Goal: Find specific page/section: Find specific page/section

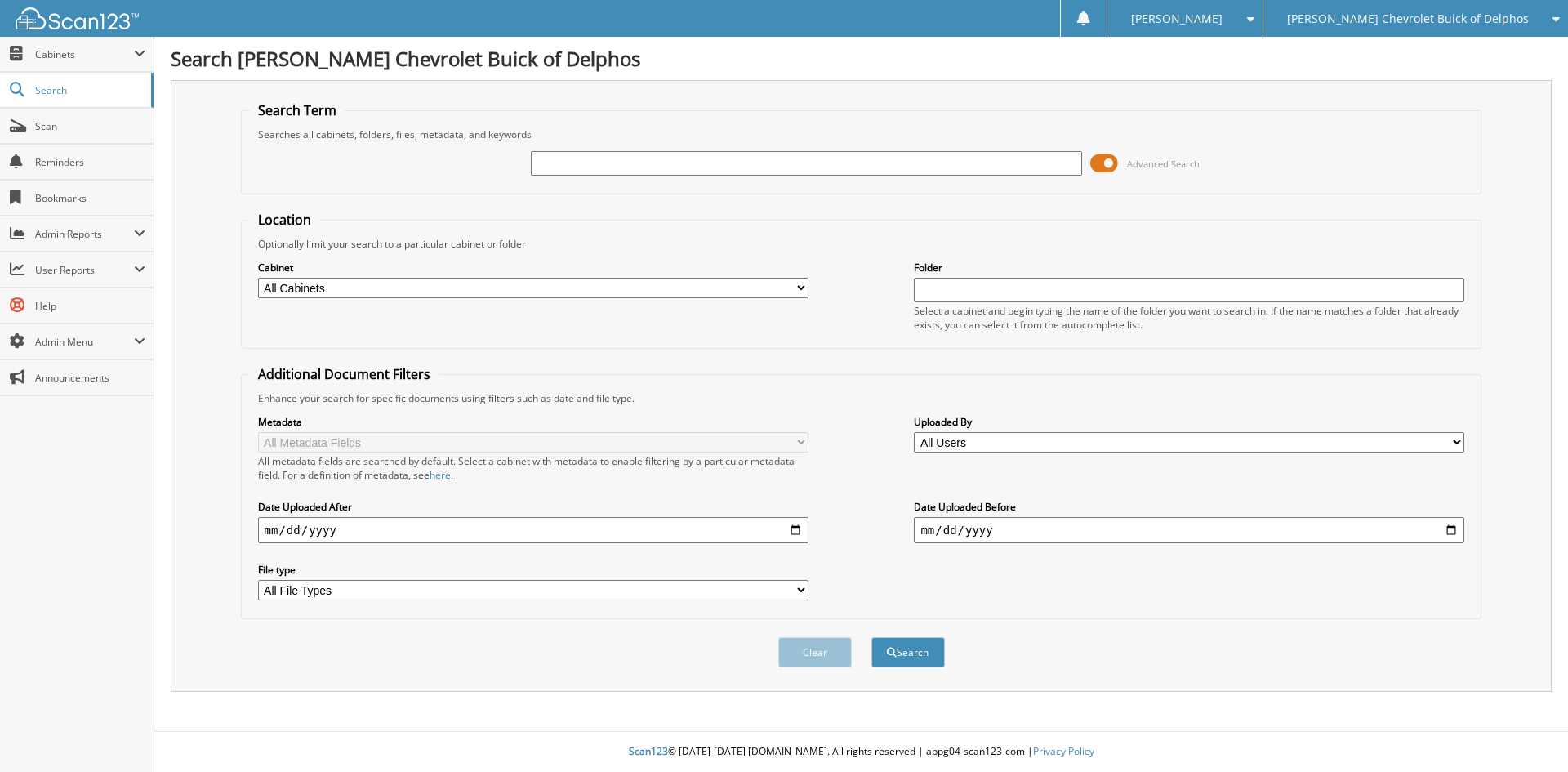
click at [1362, 22] on span "[PERSON_NAME] Chevrolet Buick of Delphos" at bounding box center [1408, 18] width 242 height 10
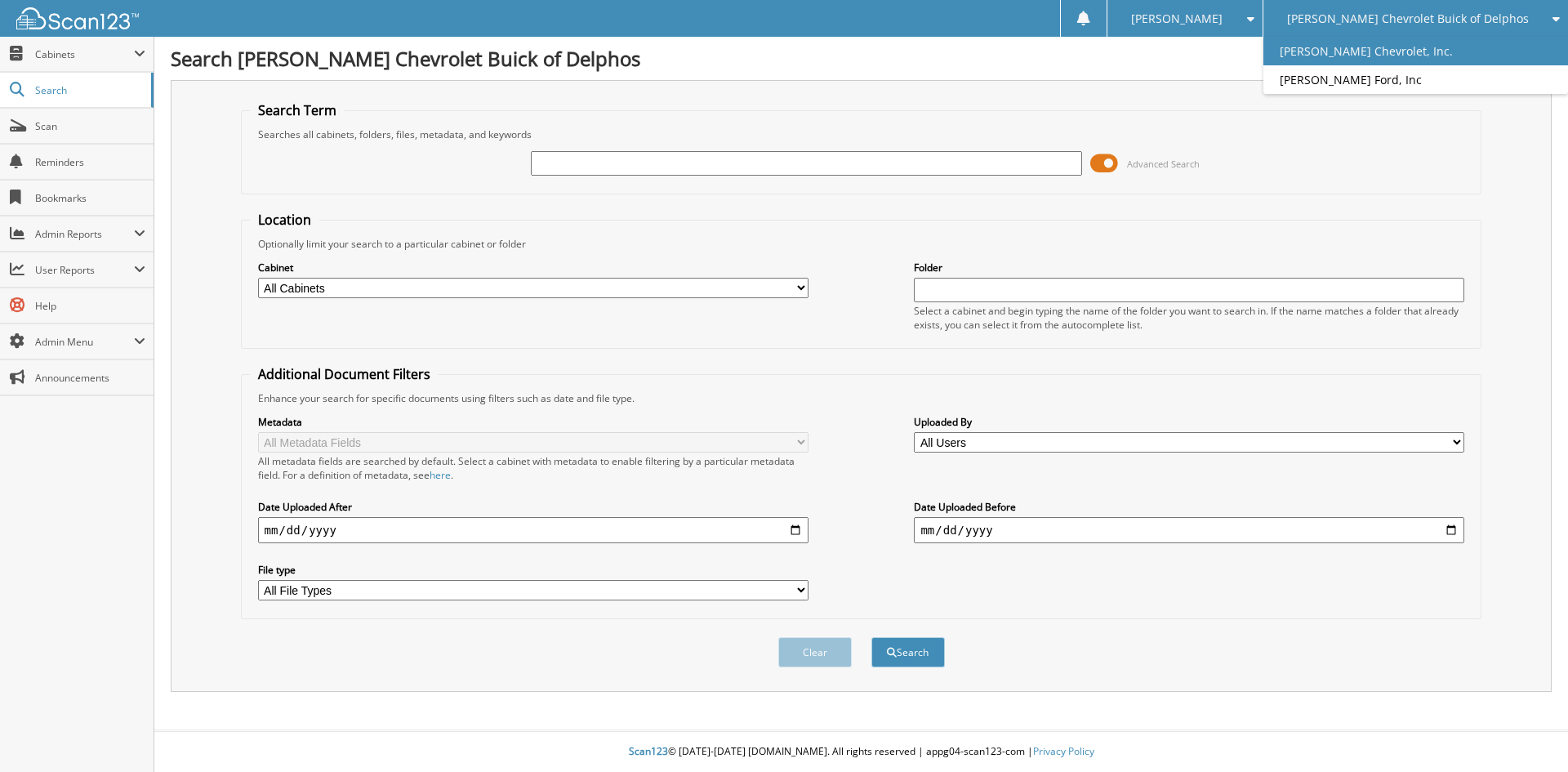
click at [1379, 48] on link "[PERSON_NAME] Chevrolet, Inc." at bounding box center [1416, 51] width 304 height 29
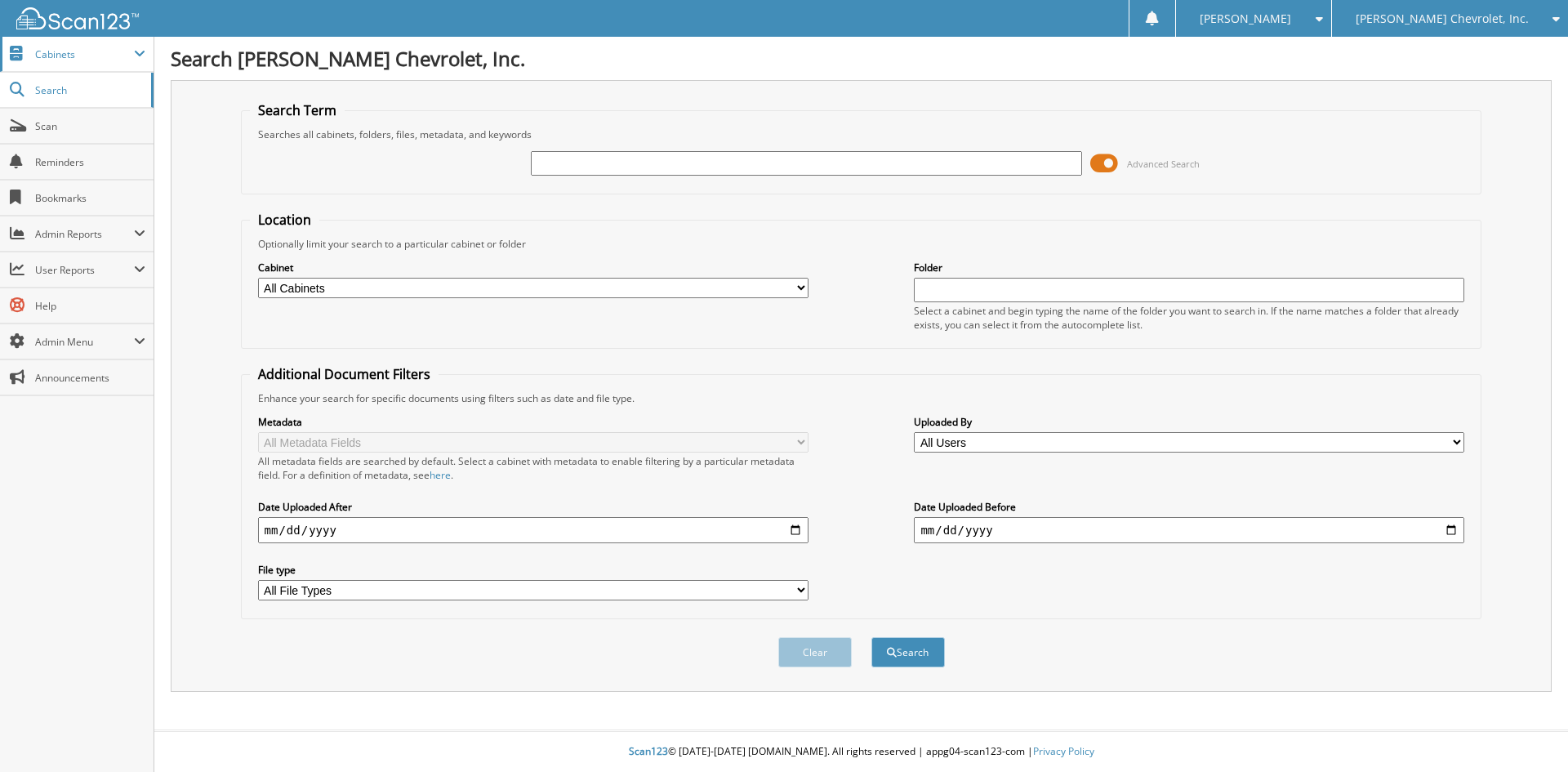
drag, startPoint x: 0, startPoint y: 0, endPoint x: 69, endPoint y: 54, distance: 87.6
click at [69, 54] on span "Cabinets" at bounding box center [85, 54] width 99 height 14
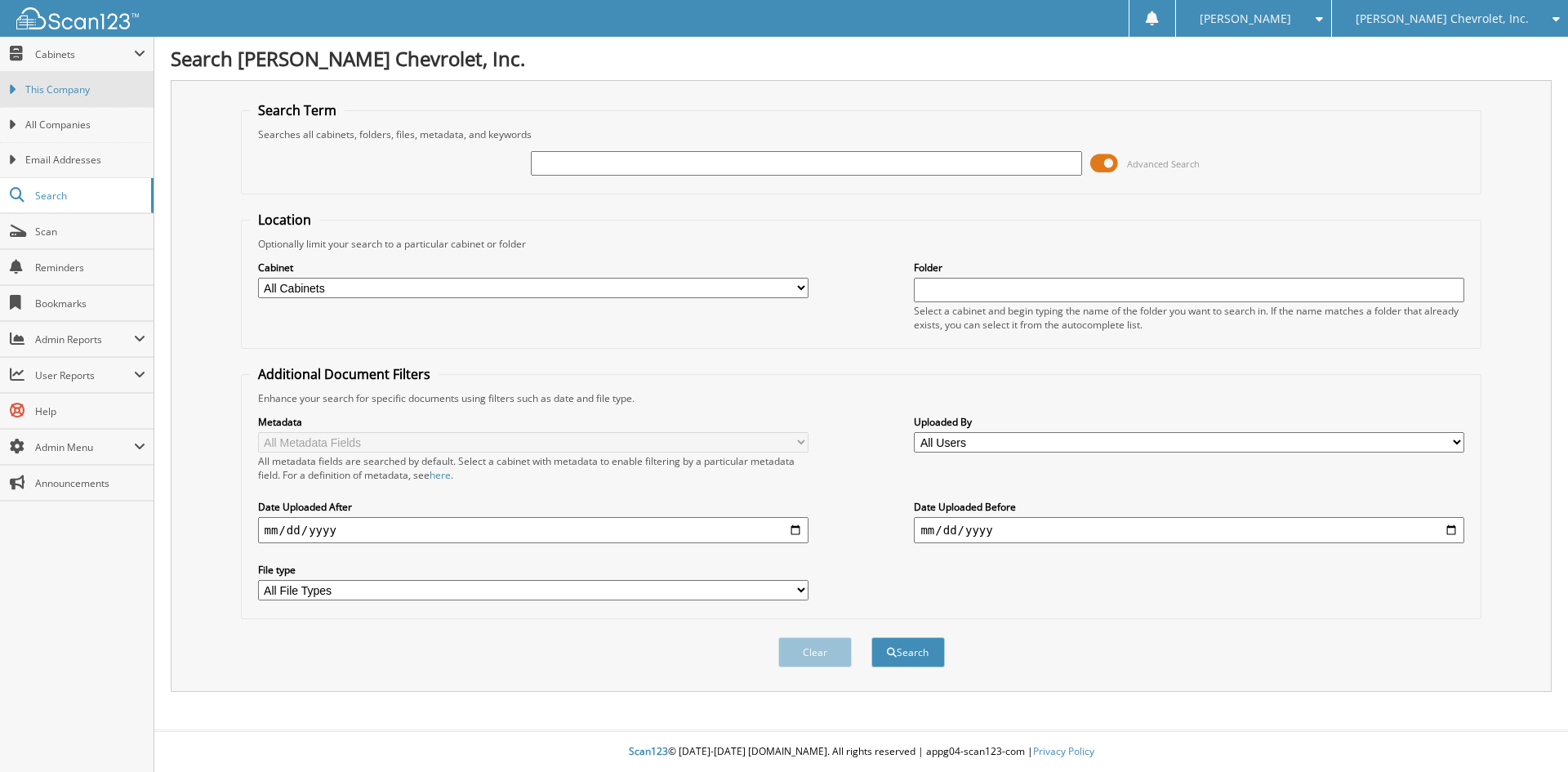
click at [60, 80] on link "This Company" at bounding box center [77, 89] width 154 height 35
click at [60, 81] on link "This Company" at bounding box center [77, 89] width 154 height 35
click at [59, 88] on span "This Company" at bounding box center [85, 89] width 120 height 15
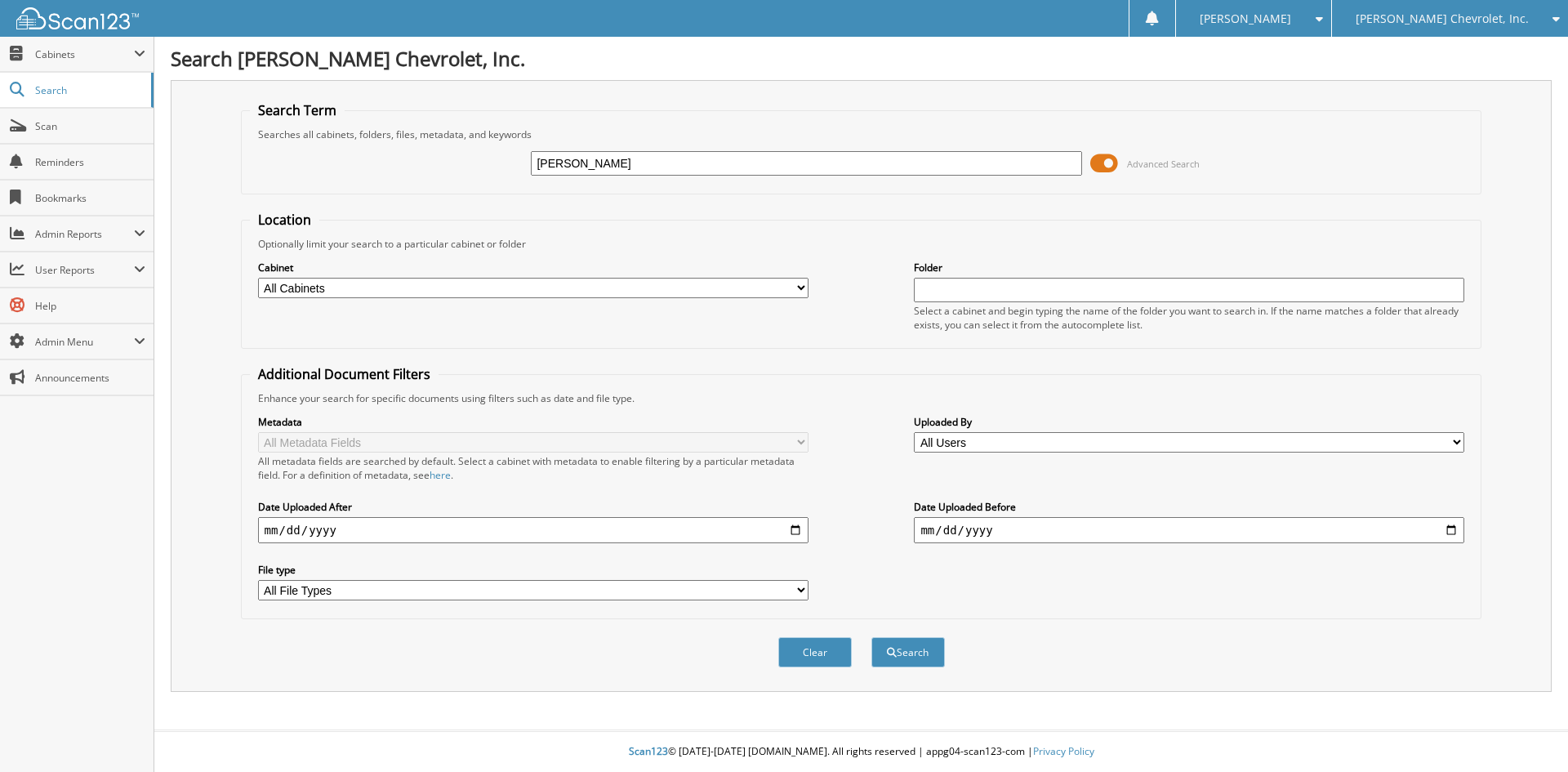
type input "josh stant"
click at [872, 637] on button "Search" at bounding box center [908, 652] width 74 height 30
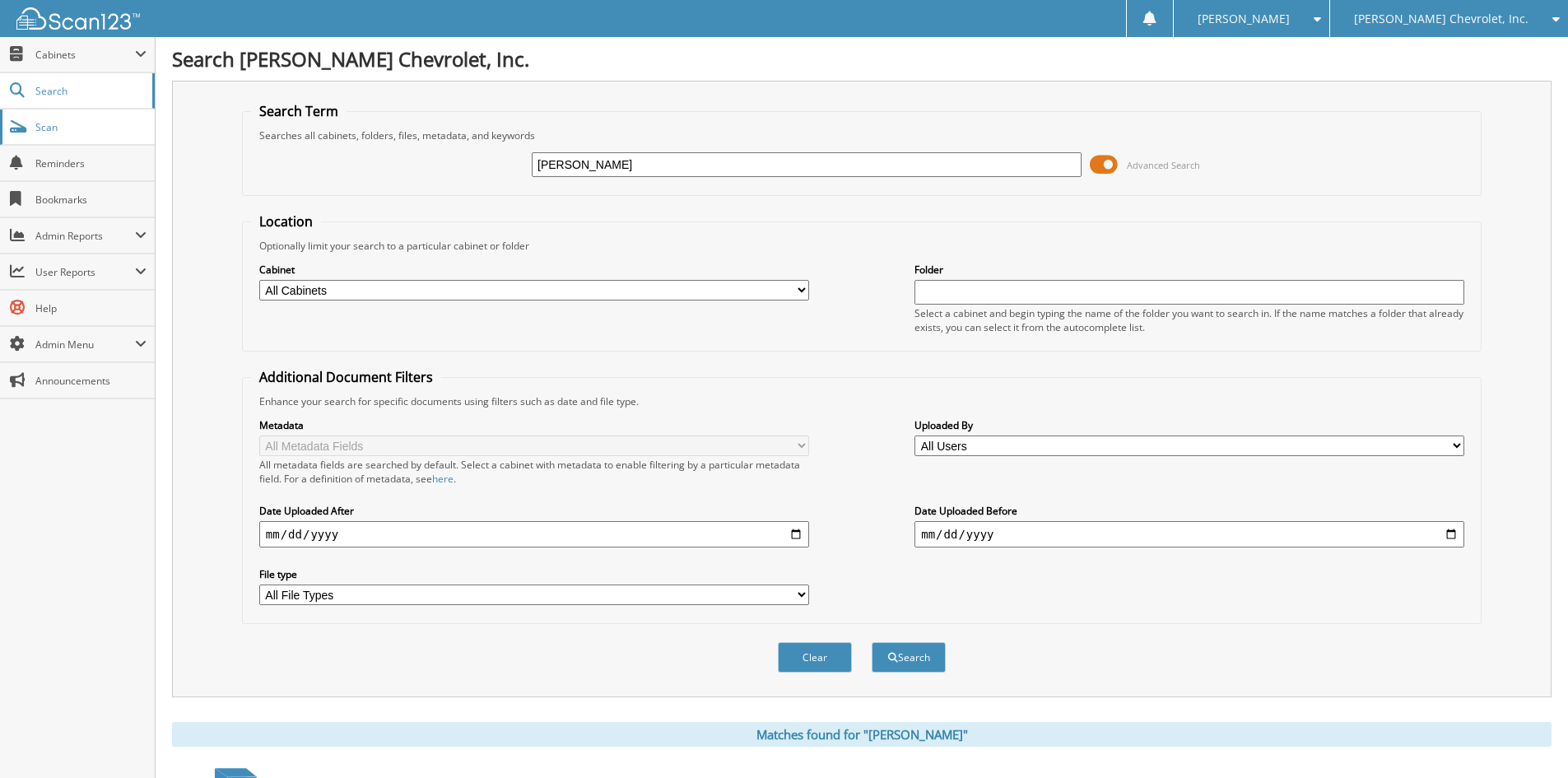
click at [64, 123] on span "Scan" at bounding box center [92, 127] width 112 height 14
